Goal: Task Accomplishment & Management: Manage account settings

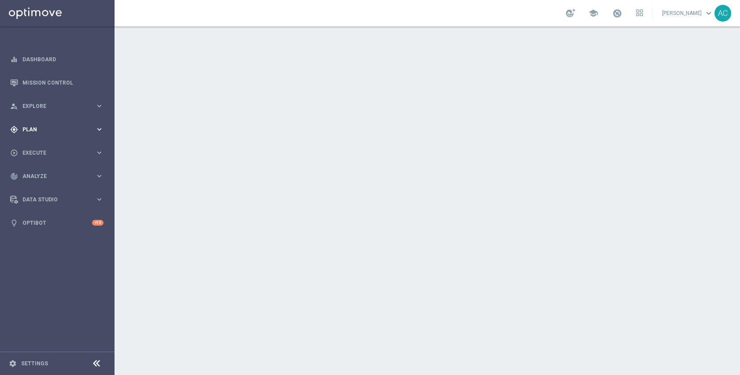
click at [38, 131] on span "Plan" at bounding box center [58, 129] width 73 height 5
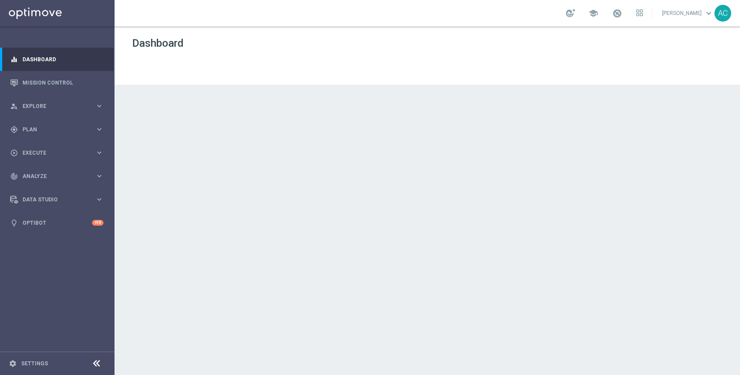
click at [41, 147] on div "play_circle_outline Execute keyboard_arrow_right" at bounding box center [57, 152] width 114 height 23
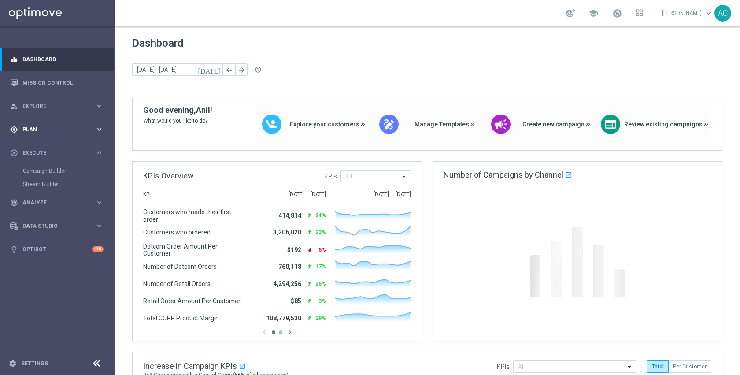
click at [37, 129] on span "Plan" at bounding box center [58, 129] width 73 height 5
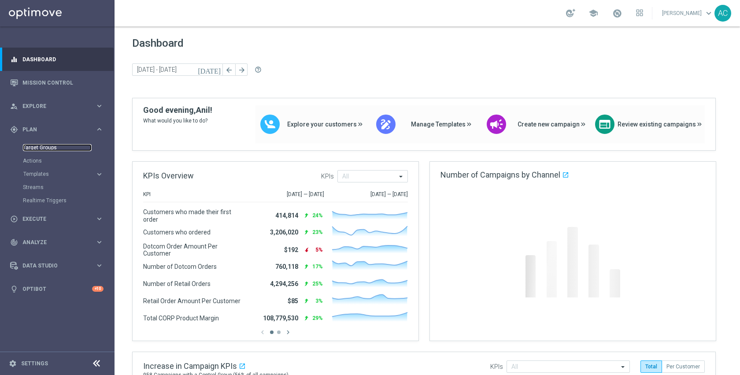
click at [40, 147] on link "Target Groups" at bounding box center [57, 147] width 69 height 7
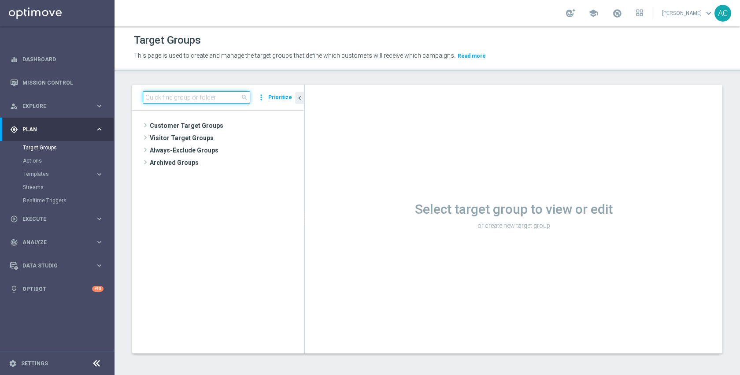
click at [193, 95] on input at bounding box center [196, 97] width 107 height 12
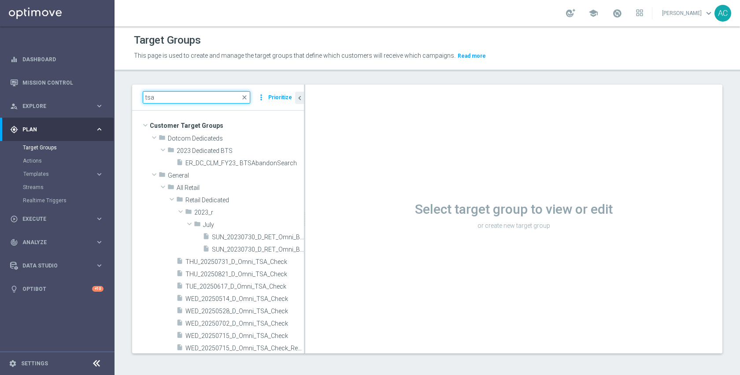
type input "tsa"
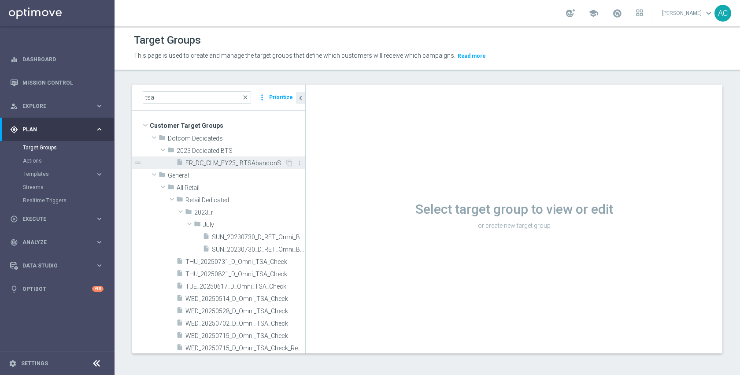
drag, startPoint x: 304, startPoint y: 157, endPoint x: 337, endPoint y: 161, distance: 32.8
click at [306, 158] on div at bounding box center [305, 219] width 1 height 269
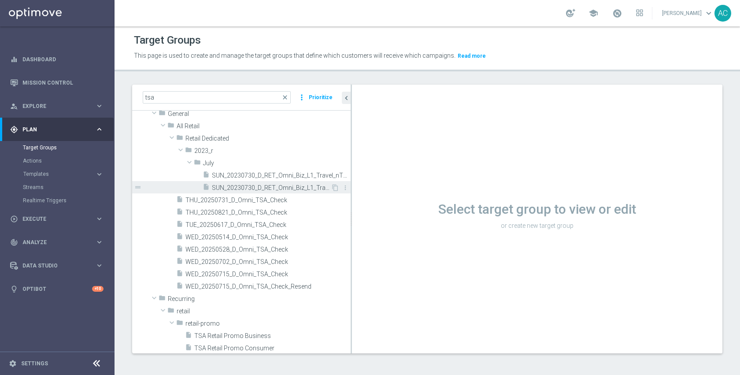
scroll to position [62, 0]
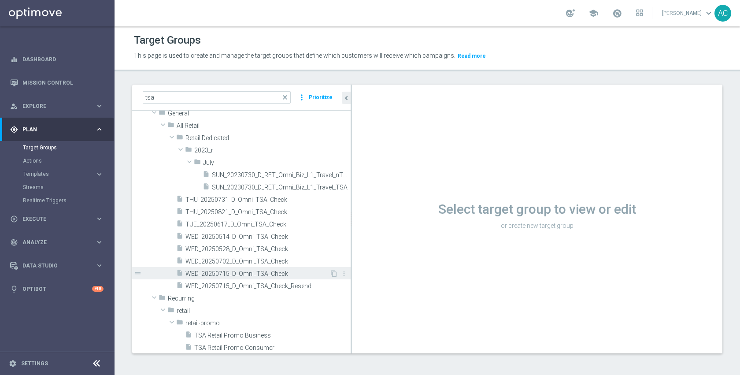
click at [267, 271] on span "WED_20250715_D_Omni_TSA_Check" at bounding box center [257, 273] width 144 height 7
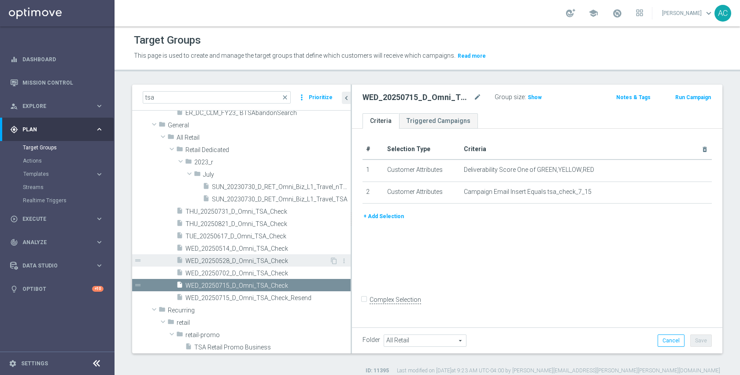
scroll to position [48, 0]
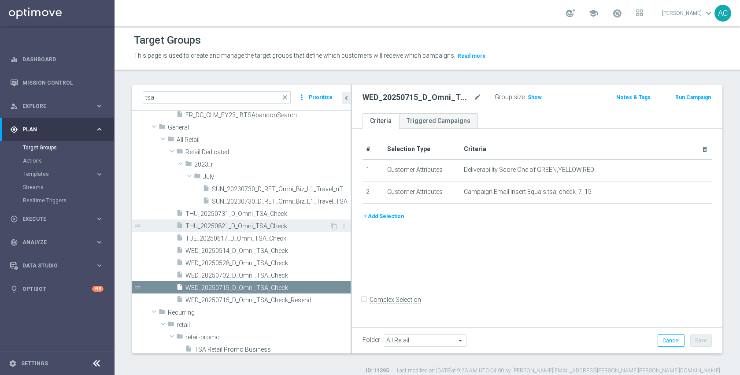
click at [252, 224] on span "THU_20250821_D_Omni_TSA_Check" at bounding box center [257, 225] width 144 height 7
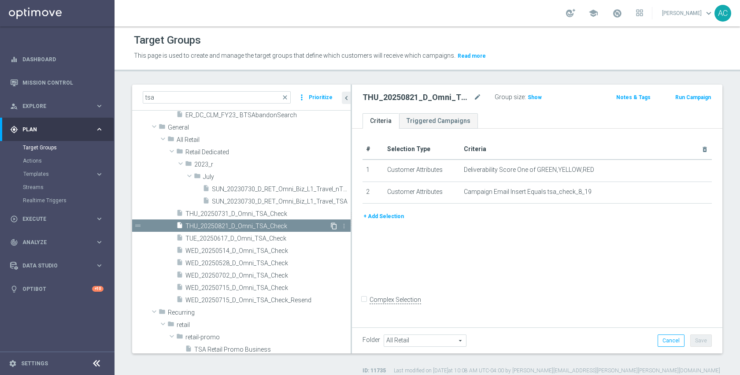
click at [330, 225] on icon "content_copy" at bounding box center [333, 225] width 7 height 7
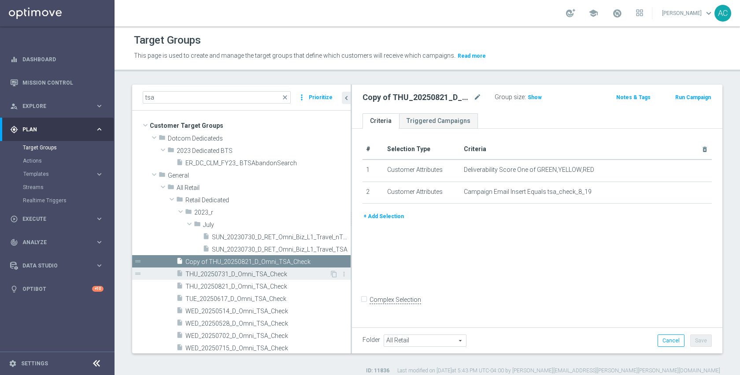
click at [270, 273] on span "THU_20250731_D_Omni_TSA_Check" at bounding box center [257, 273] width 144 height 7
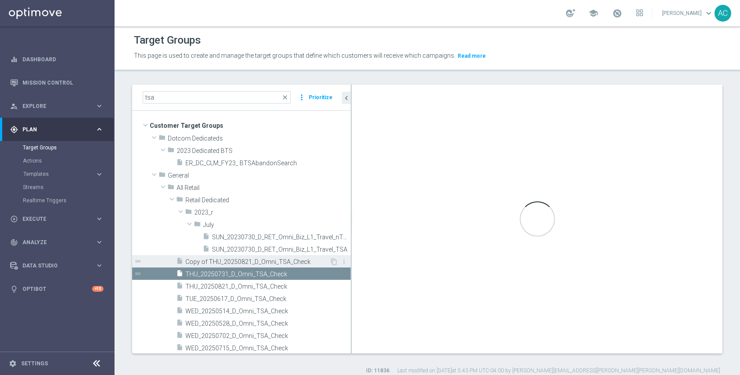
click at [272, 263] on span "Copy of THU_20250821_D_Omni_TSA_Check" at bounding box center [257, 261] width 144 height 7
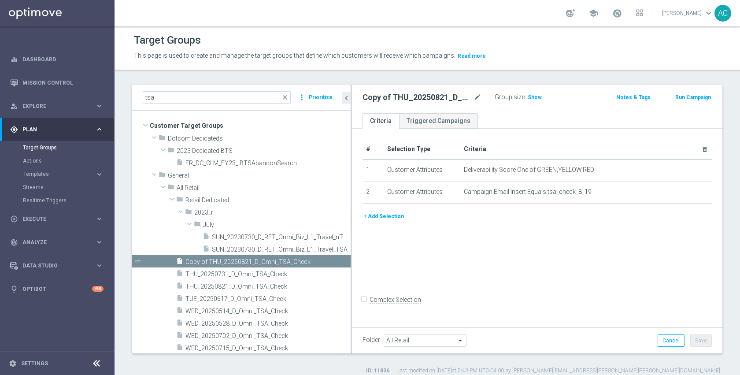
click at [507, 254] on div "# Selection Type Criteria delete_forever 1 Customer Attributes Deliverability S…" at bounding box center [537, 227] width 370 height 196
click at [476, 95] on icon "mode_edit" at bounding box center [477, 97] width 8 height 11
click at [426, 96] on input "Copy of THU_20250821_D_Omni_TSA_Check" at bounding box center [421, 98] width 119 height 12
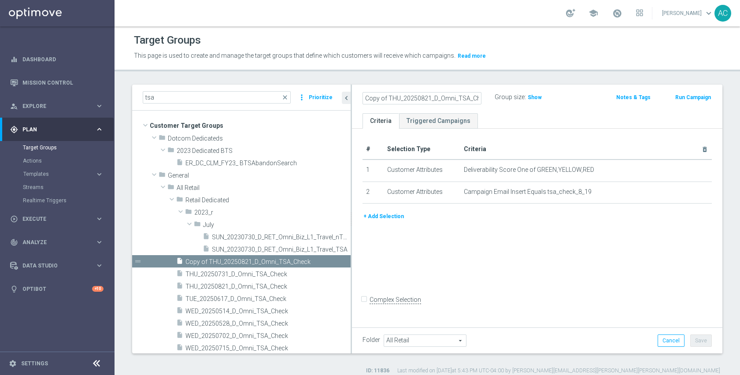
drag, startPoint x: 391, startPoint y: 99, endPoint x: 354, endPoint y: 99, distance: 37.4
click at [354, 99] on div "Copy of THU_20250821_D_Omni_TSA_Check Group size : Show Notes & Tags Run Campai…" at bounding box center [537, 99] width 370 height 29
type input "FRI_20250905_D_Omni_TSA_Check"
click at [452, 245] on div "# Selection Type Criteria delete_forever 1 Customer Attributes Deliverability S…" at bounding box center [537, 227] width 370 height 196
drag, startPoint x: 701, startPoint y: 343, endPoint x: 693, endPoint y: 335, distance: 11.8
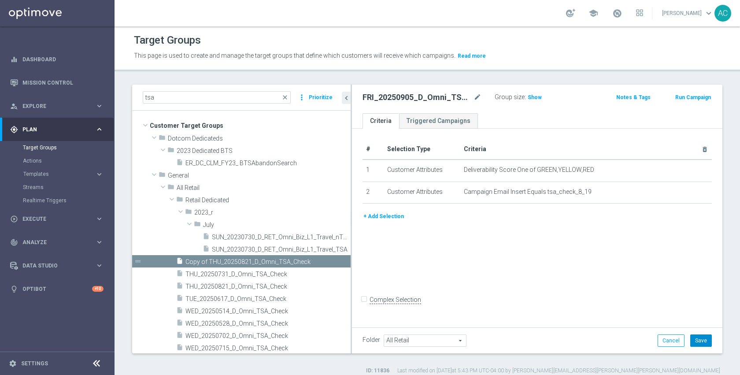
click at [701, 343] on button "Save" at bounding box center [701, 340] width 22 height 12
click at [537, 100] on h3 "Show" at bounding box center [535, 97] width 16 height 10
